Goal: Task Accomplishment & Management: Use online tool/utility

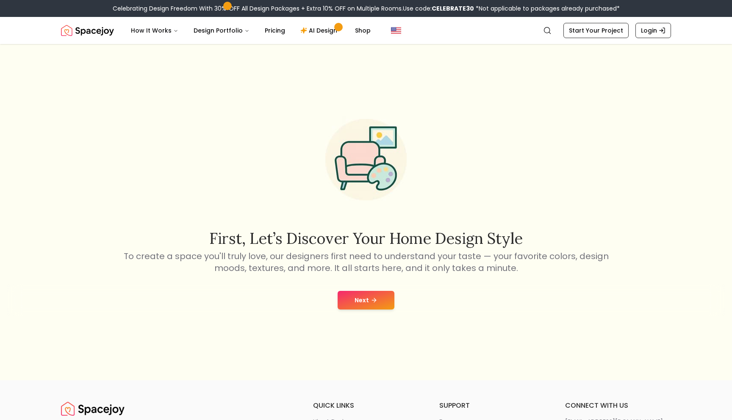
click at [377, 303] on button "Next" at bounding box center [366, 300] width 57 height 19
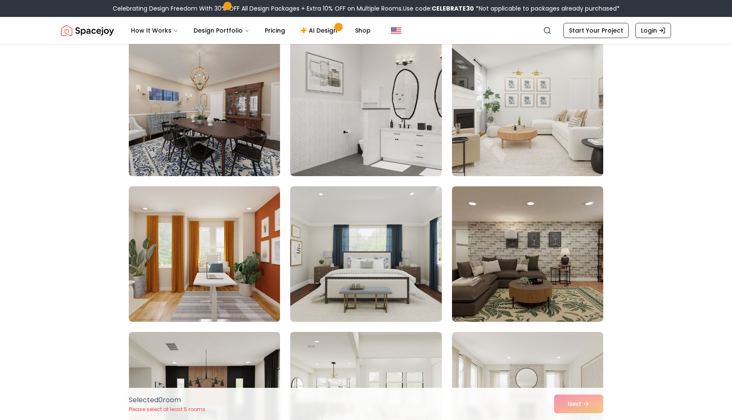
scroll to position [805, 0]
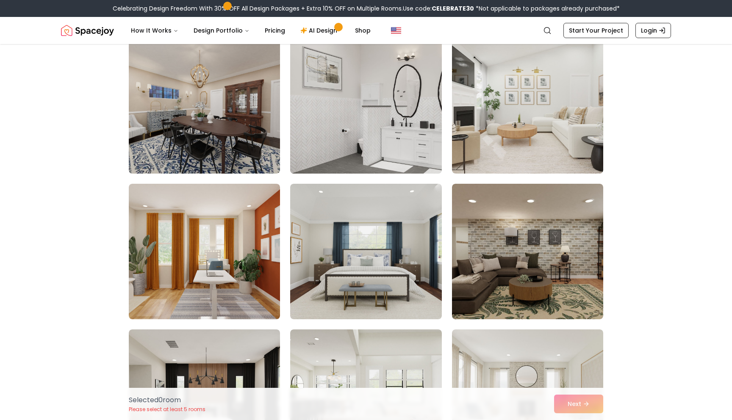
click at [362, 134] on img at bounding box center [365, 106] width 159 height 142
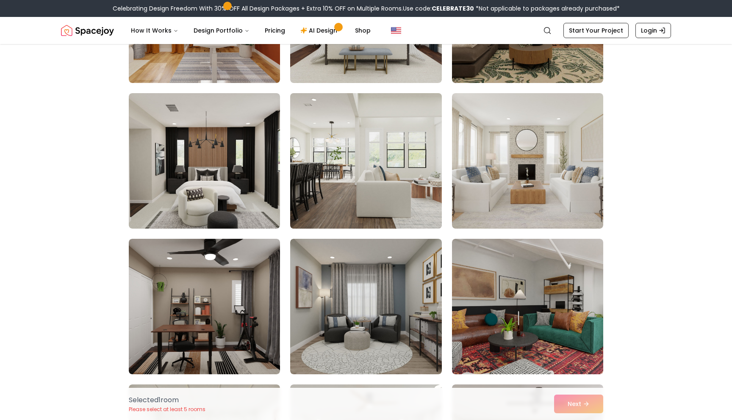
scroll to position [1046, 0]
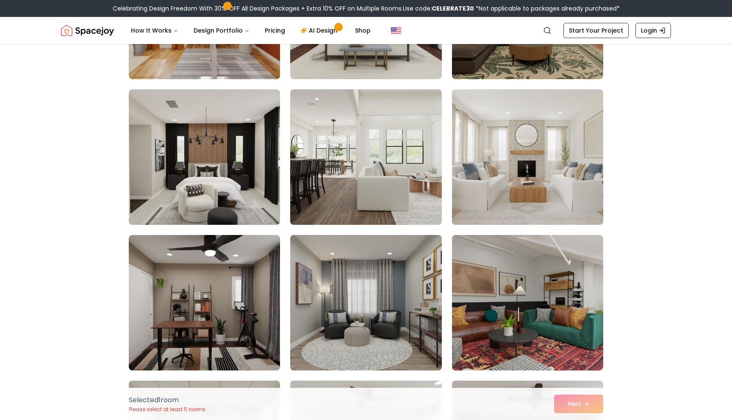
click at [508, 161] on img at bounding box center [527, 157] width 159 height 142
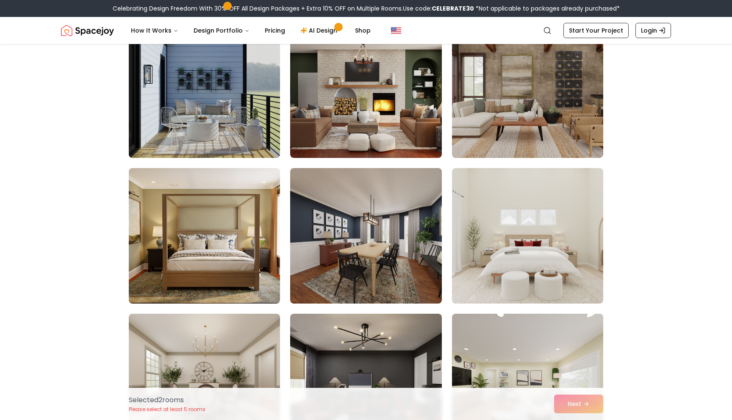
scroll to position [2008, 0]
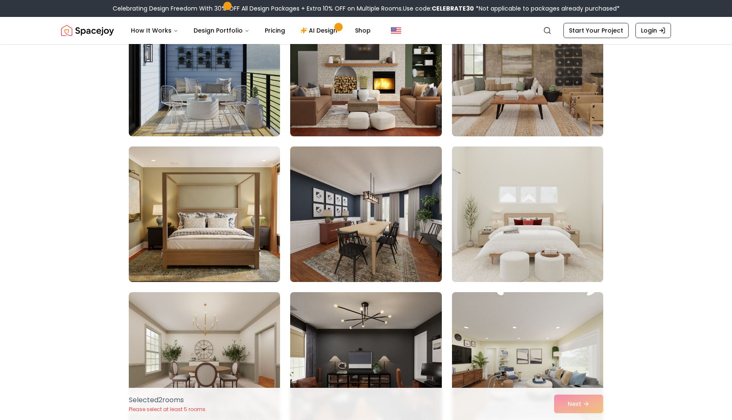
click at [525, 230] on img at bounding box center [527, 214] width 159 height 142
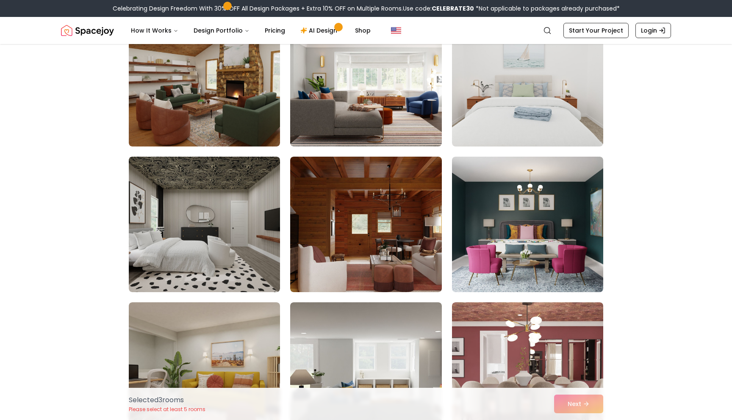
scroll to position [2875, 0]
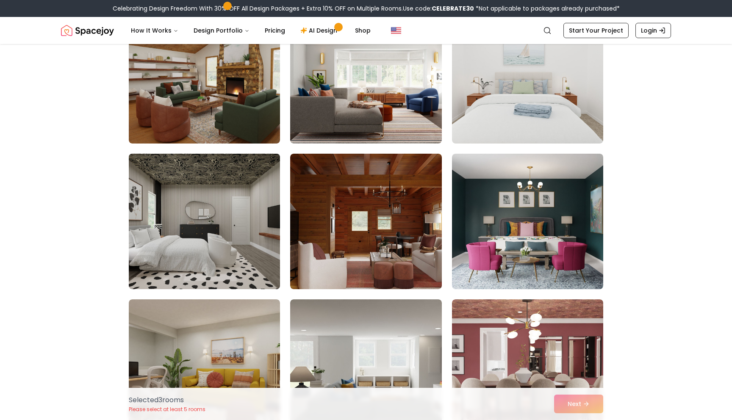
click at [151, 193] on img at bounding box center [204, 221] width 159 height 142
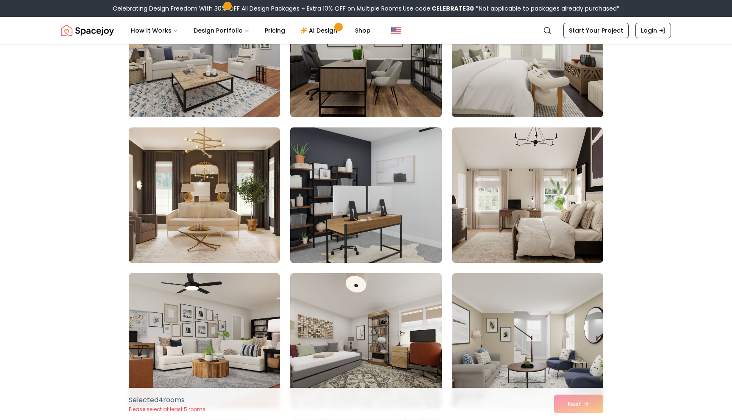
scroll to position [3509, 0]
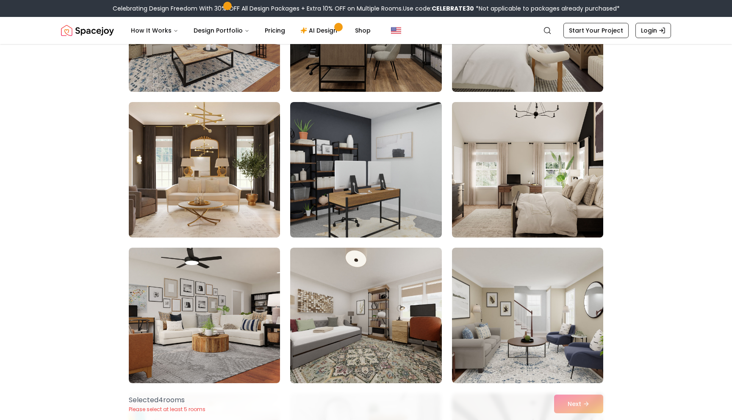
click at [495, 167] on img at bounding box center [527, 170] width 159 height 142
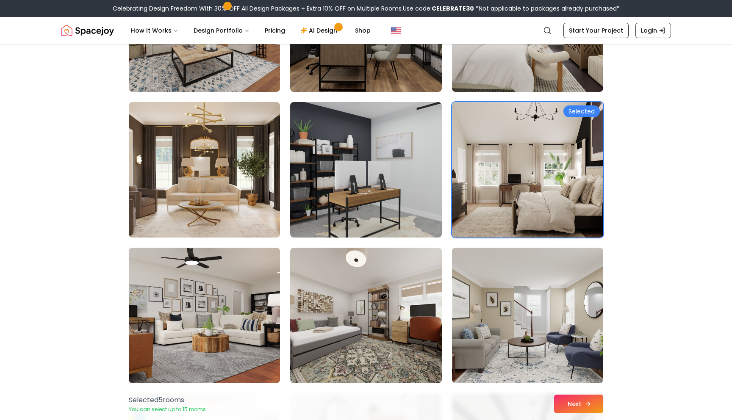
click at [566, 400] on button "Next" at bounding box center [578, 404] width 49 height 19
